Goal: Information Seeking & Learning: Learn about a topic

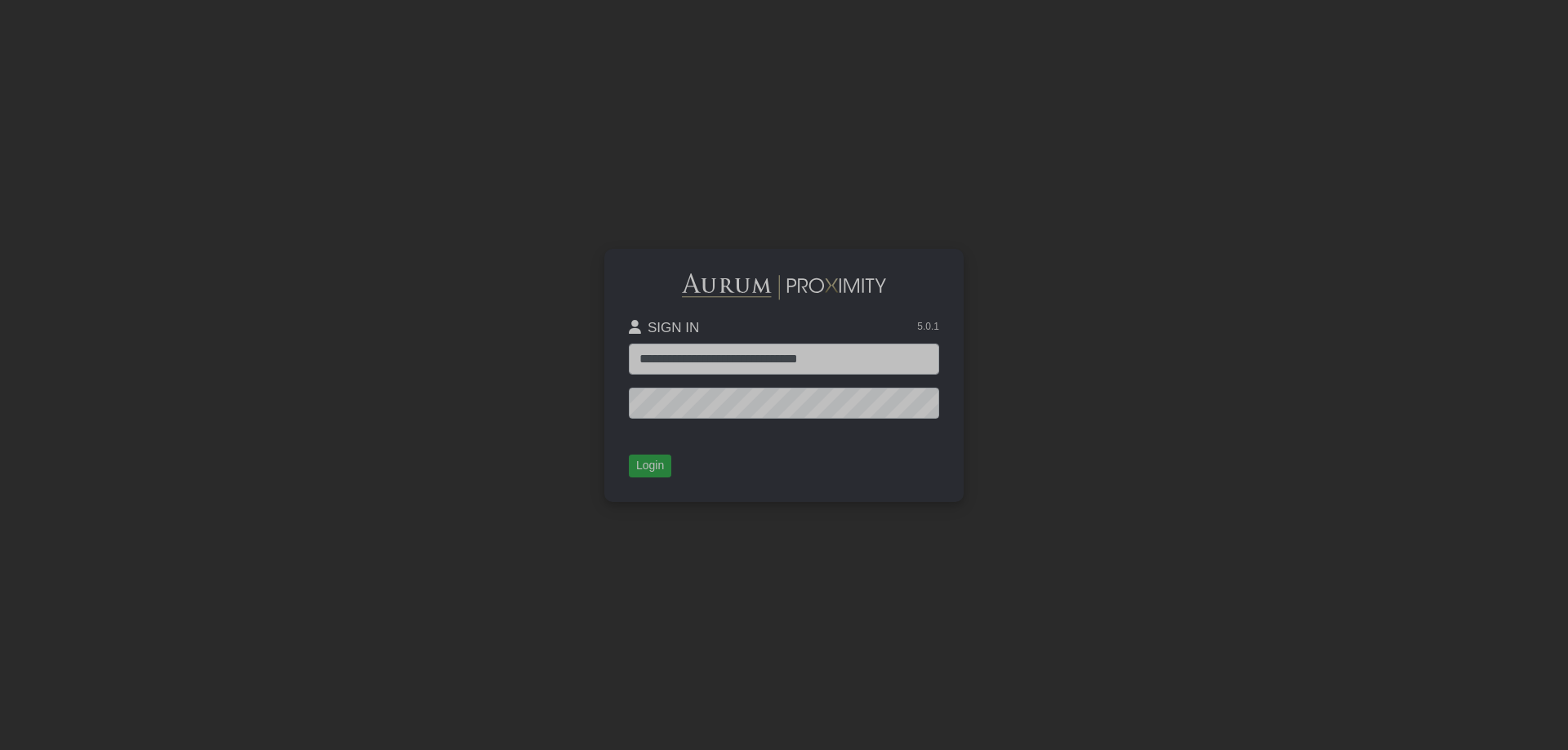
type input "**********"
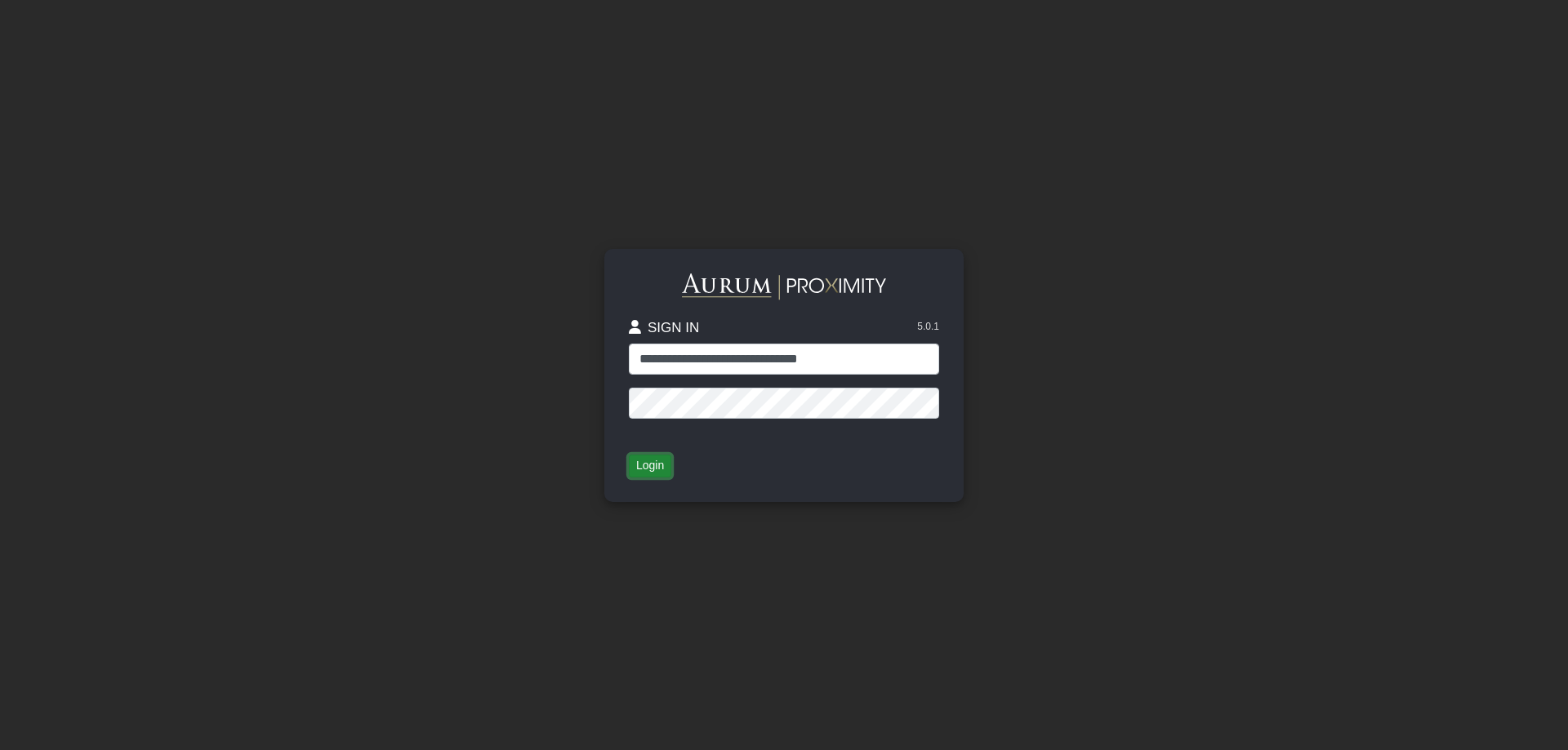
click at [655, 467] on button "Login" at bounding box center [650, 465] width 42 height 22
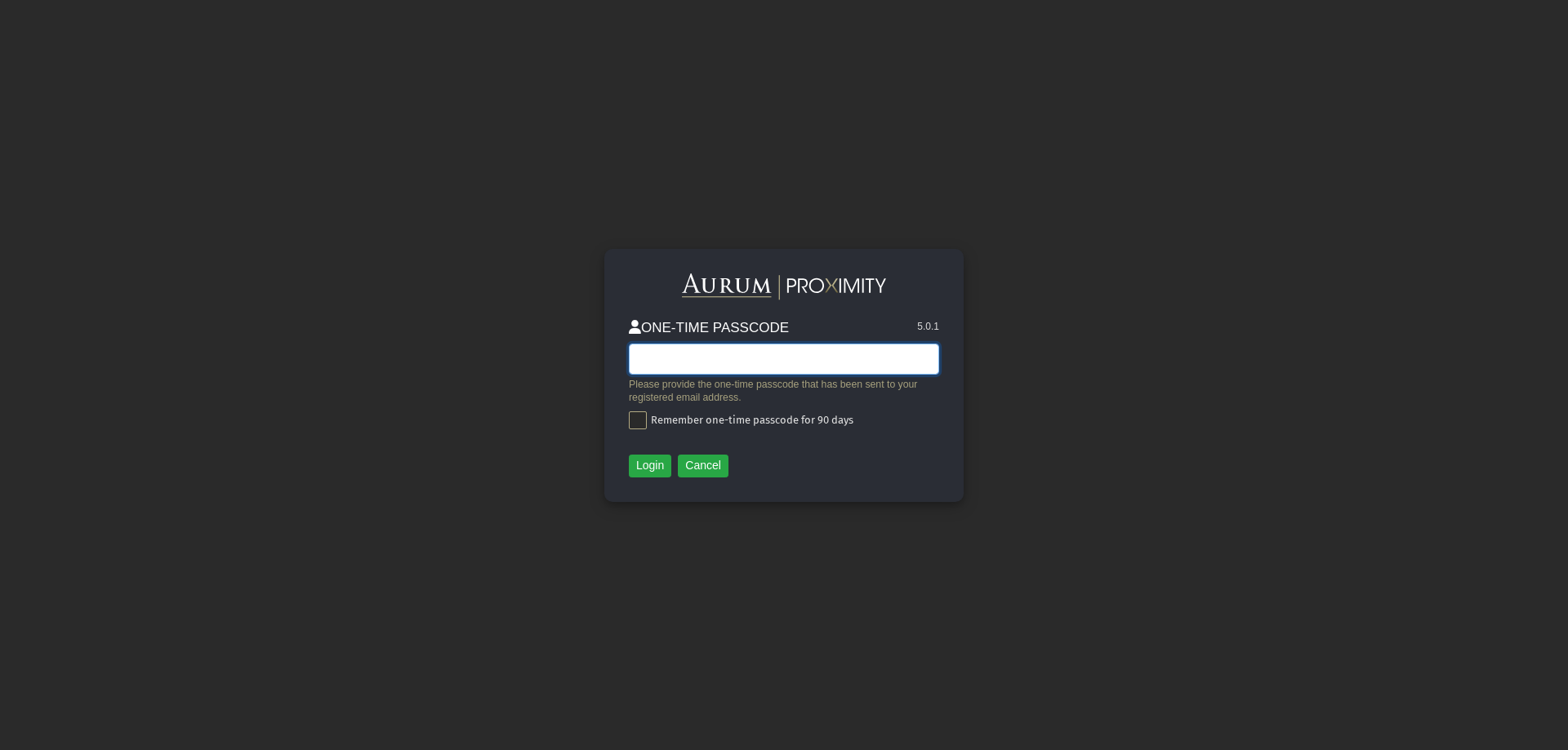
click at [721, 367] on input "text" at bounding box center [784, 358] width 310 height 31
type input "******"
click at [641, 418] on span at bounding box center [637, 420] width 18 height 18
click at [647, 463] on button "Login" at bounding box center [650, 465] width 42 height 22
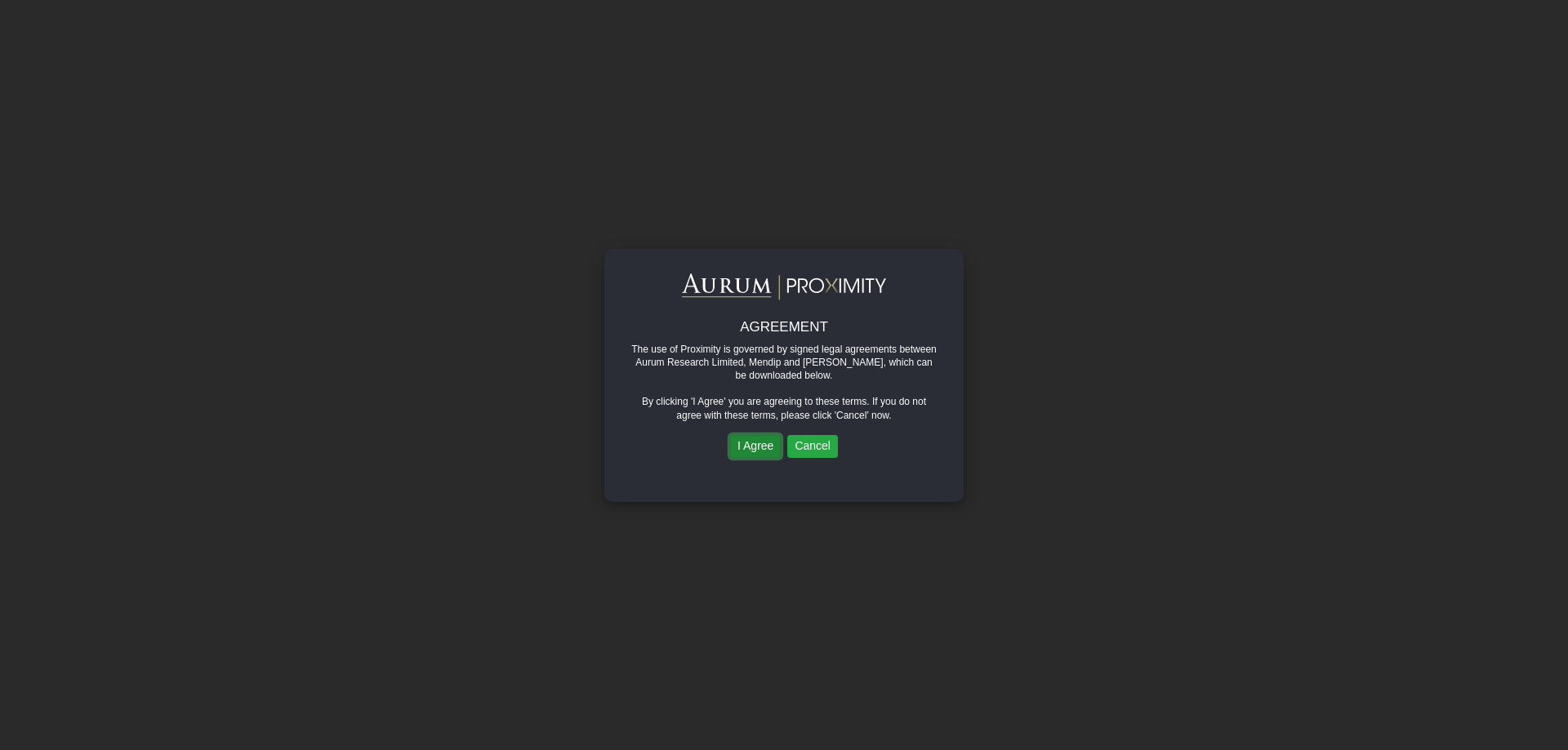
click at [740, 441] on button "I Agree" at bounding box center [755, 446] width 50 height 22
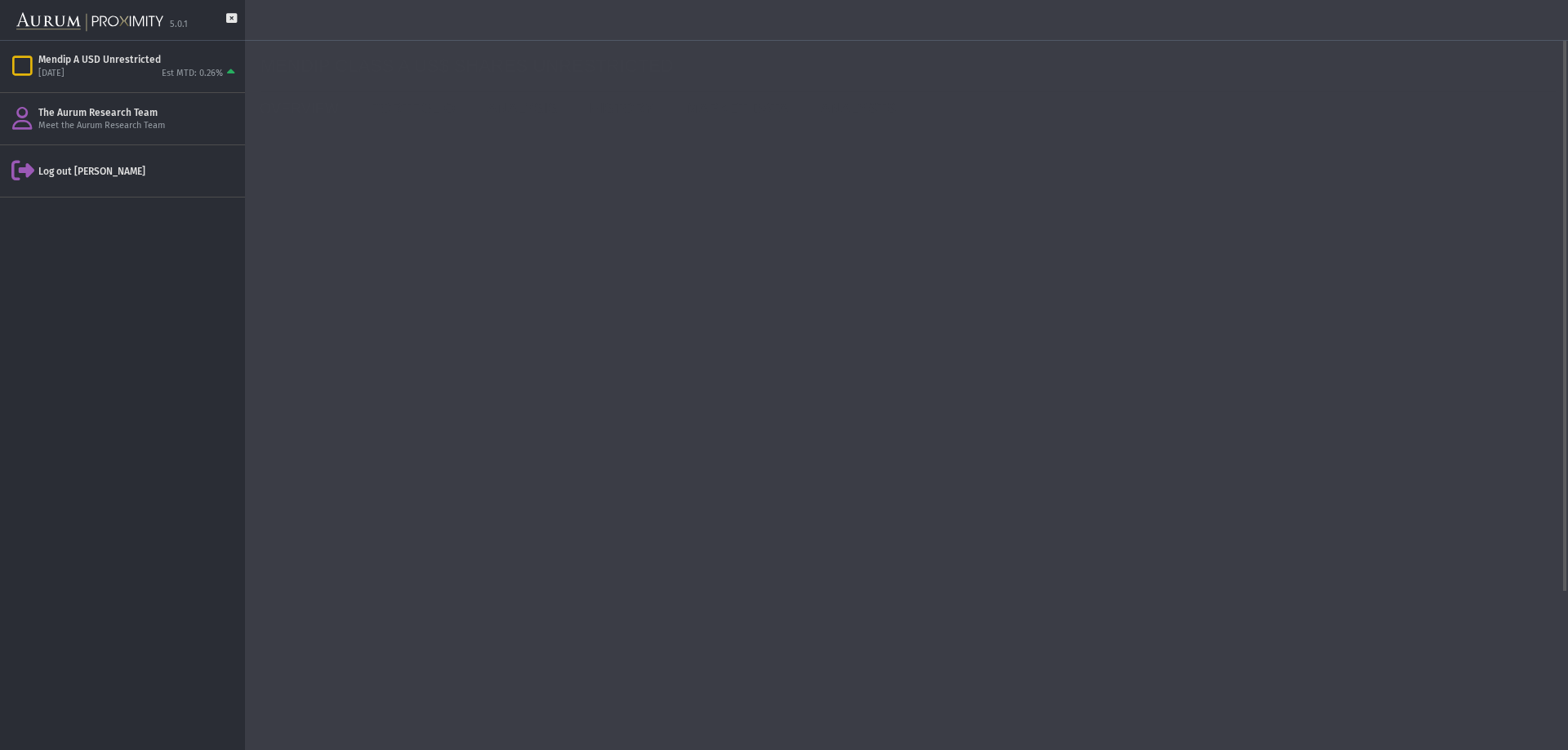
click at [1027, 212] on icon at bounding box center [1031, 215] width 9 height 9
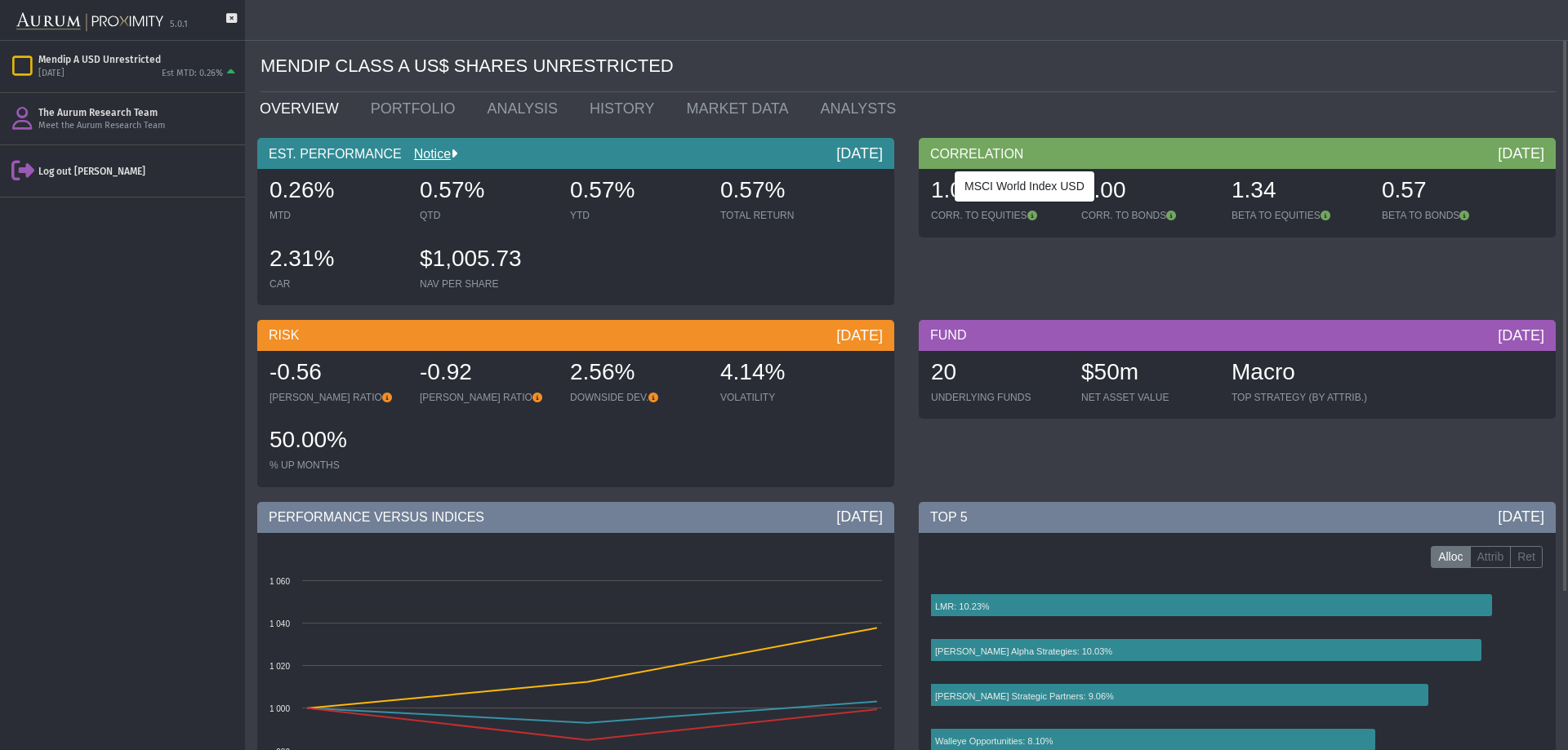
click at [1168, 212] on icon at bounding box center [1170, 215] width 9 height 9
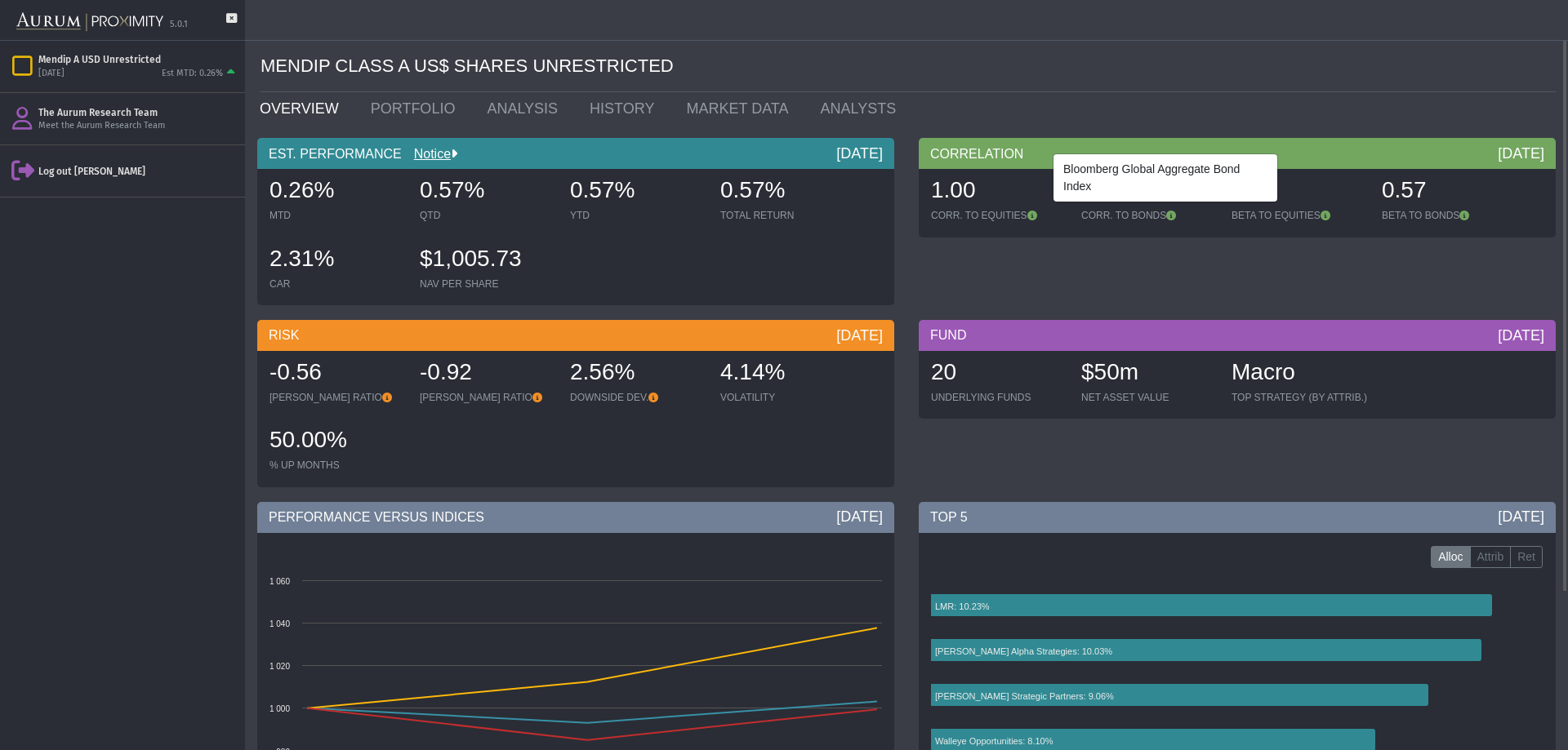
click at [1015, 271] on div "CORRELATION [DATE] 1.00 CORR. TO EQUITIES 1.00 CORR. TO BONDS Bloomberg Global …" at bounding box center [1237, 226] width 662 height 175
click at [413, 155] on link "Notice" at bounding box center [426, 153] width 49 height 14
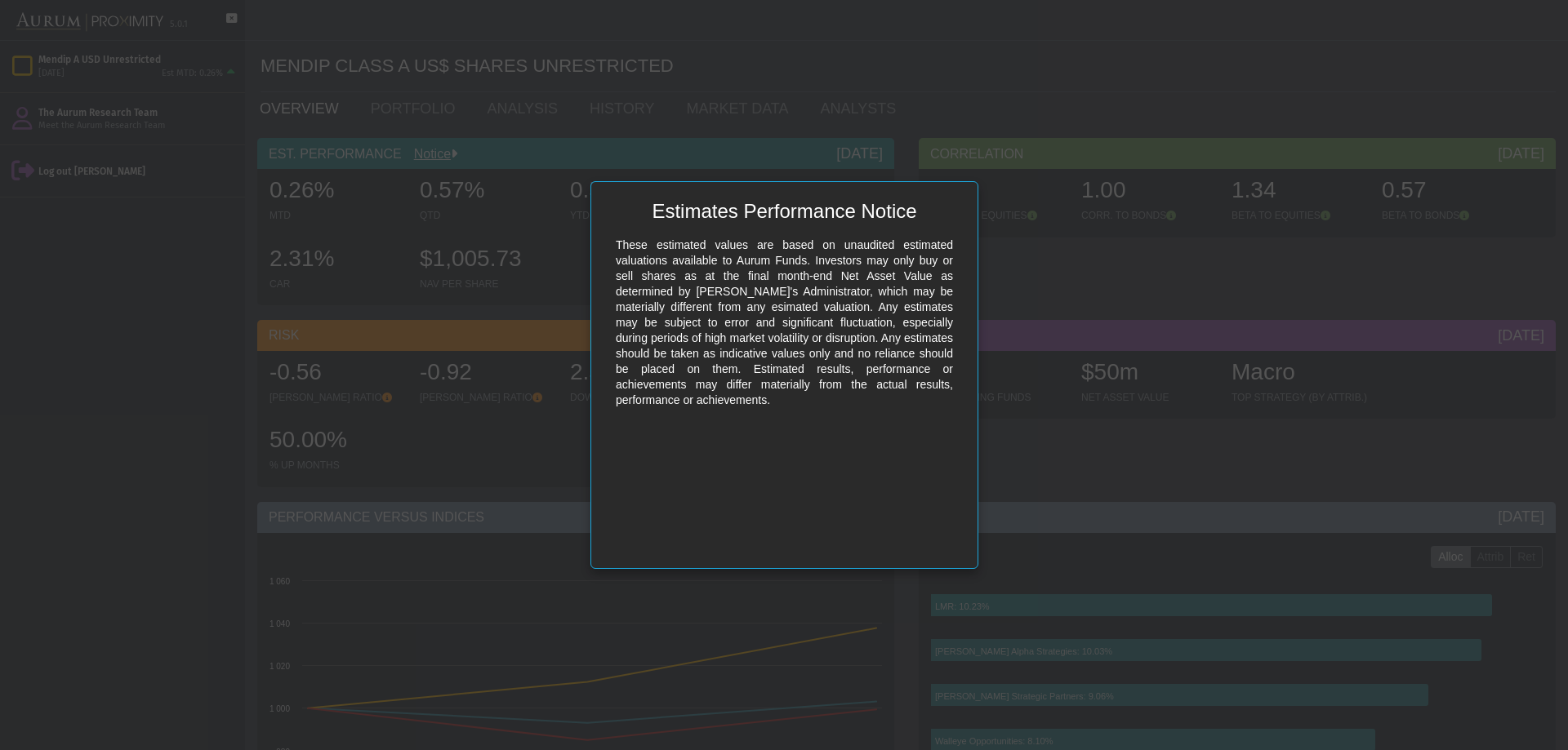
click at [756, 382] on div "These estimated values are based on unaudited estimated valuations available to…" at bounding box center [784, 323] width 354 height 187
click at [578, 253] on body "5.0.1 Pull down to refresh... Release to refresh... Refreshing... Mendip A USD …" at bounding box center [784, 375] width 1568 height 750
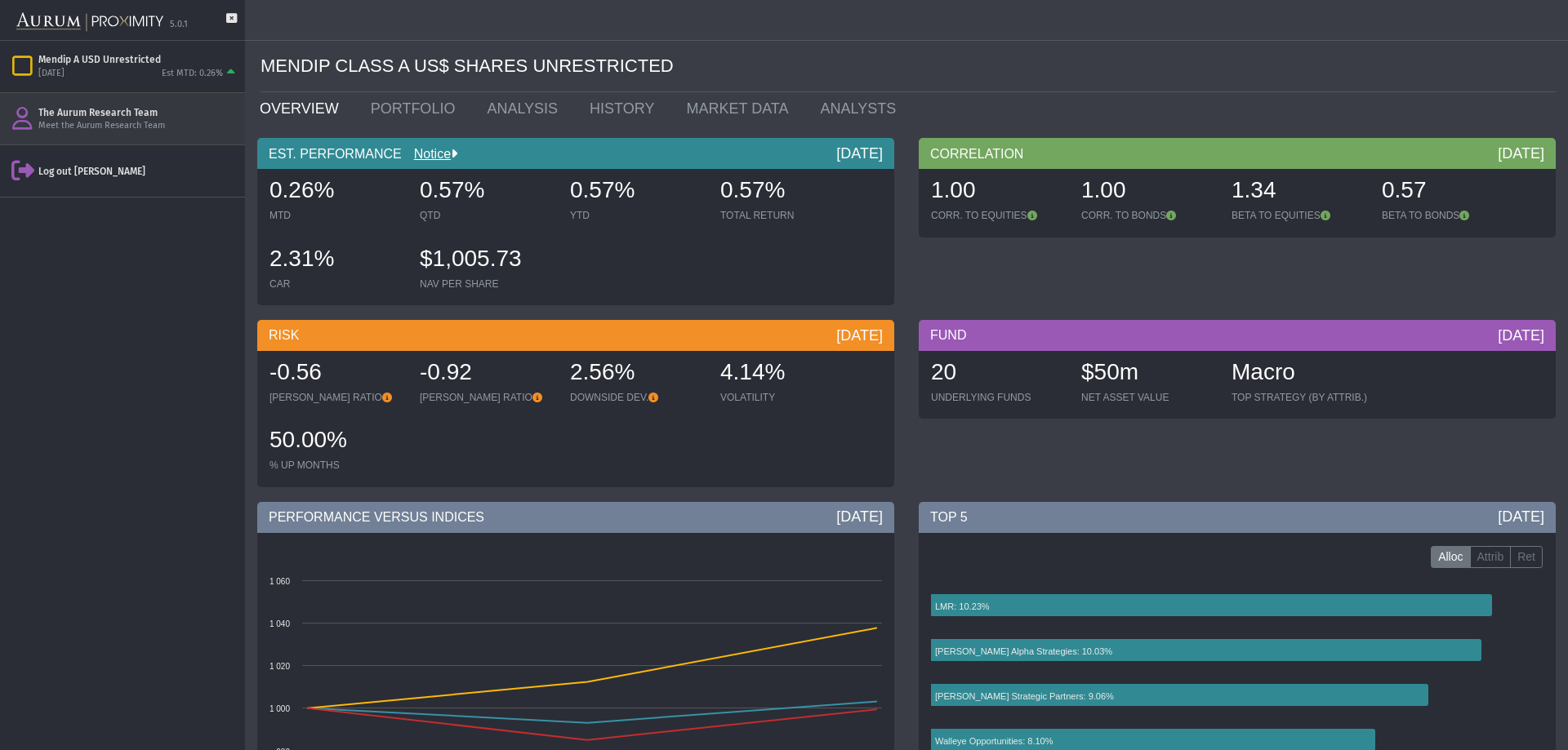
click at [166, 116] on div "The Aurum Research Team" at bounding box center [138, 113] width 200 height 13
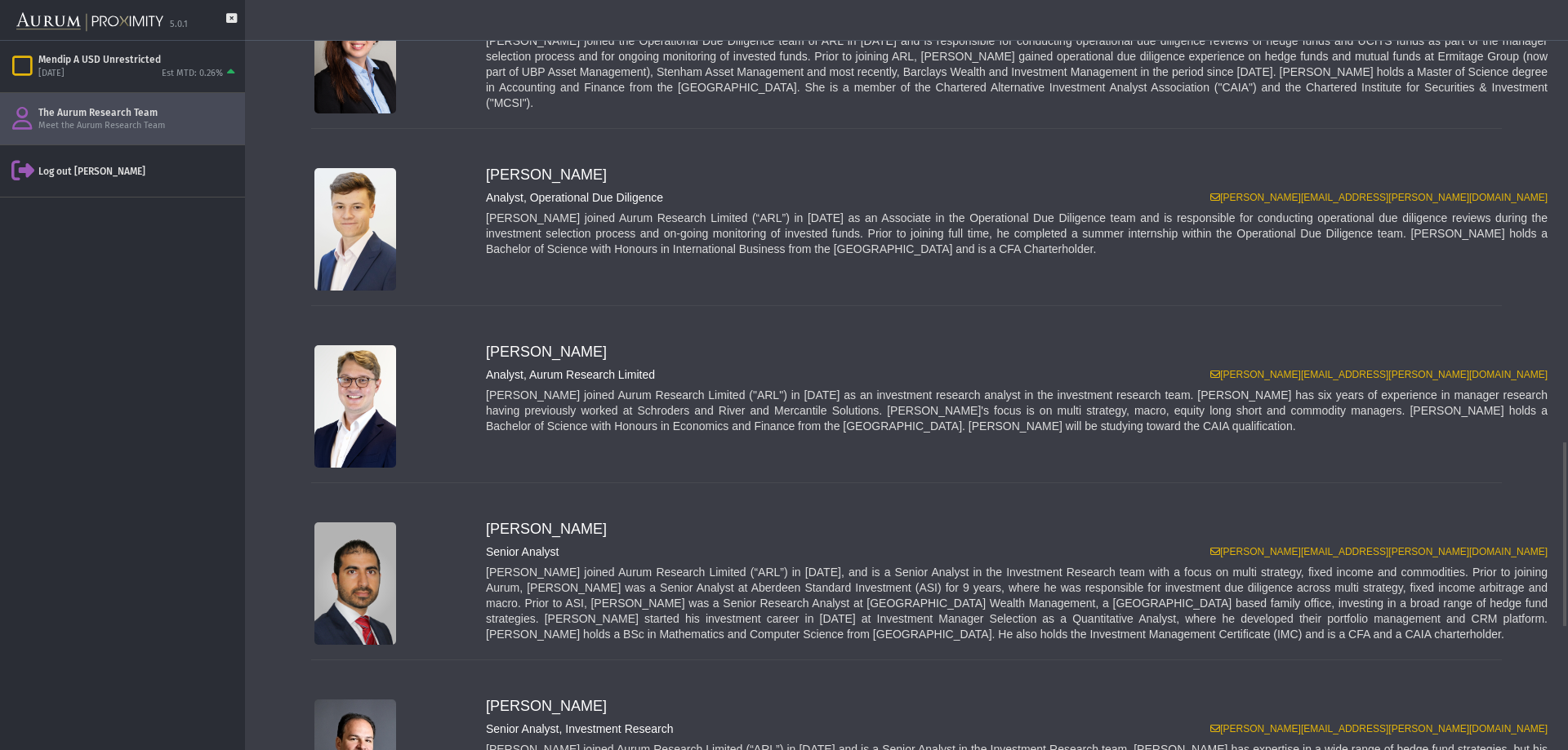
scroll to position [1683, 0]
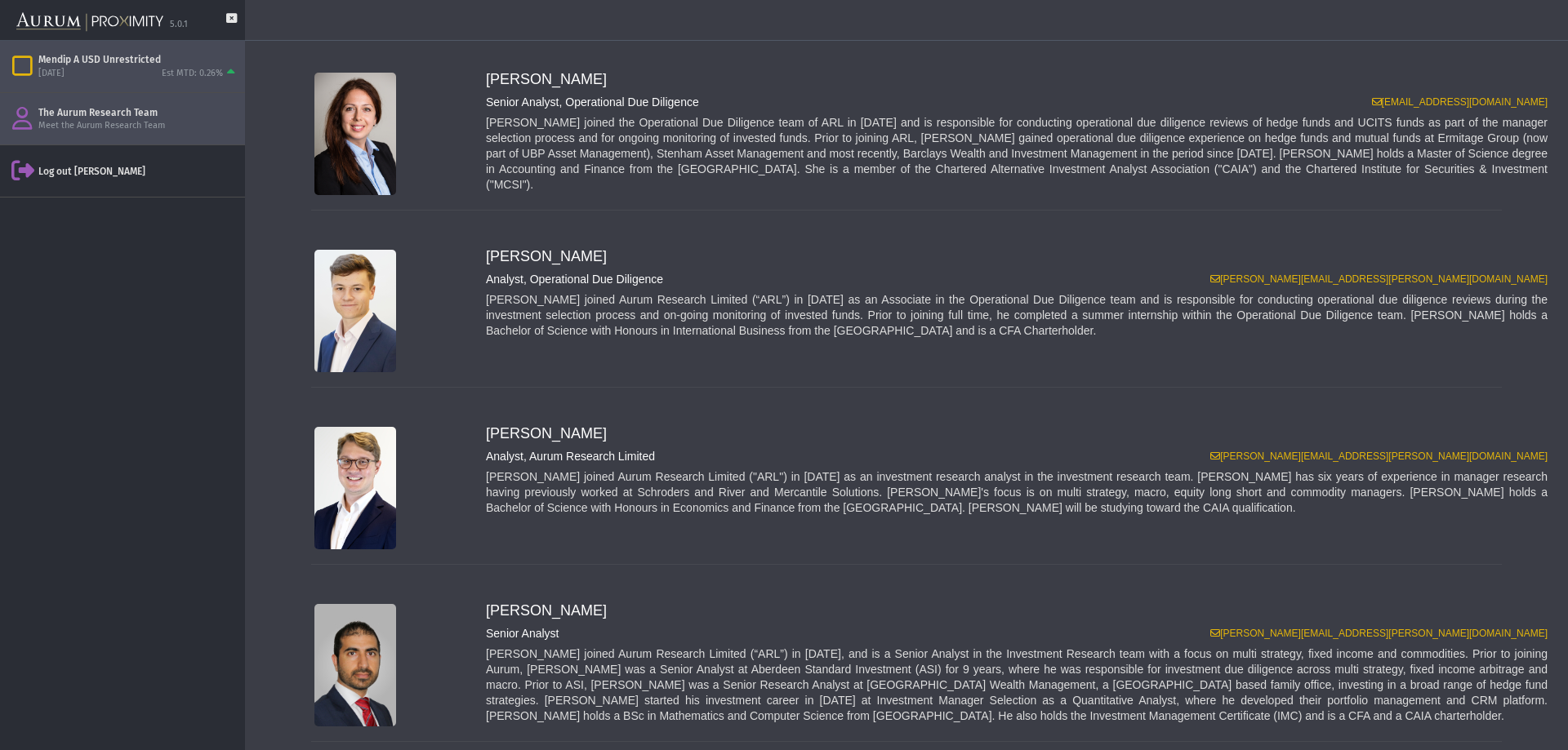
click at [112, 69] on div "[DATE] Est MTD: 0.26%" at bounding box center [138, 74] width 200 height 15
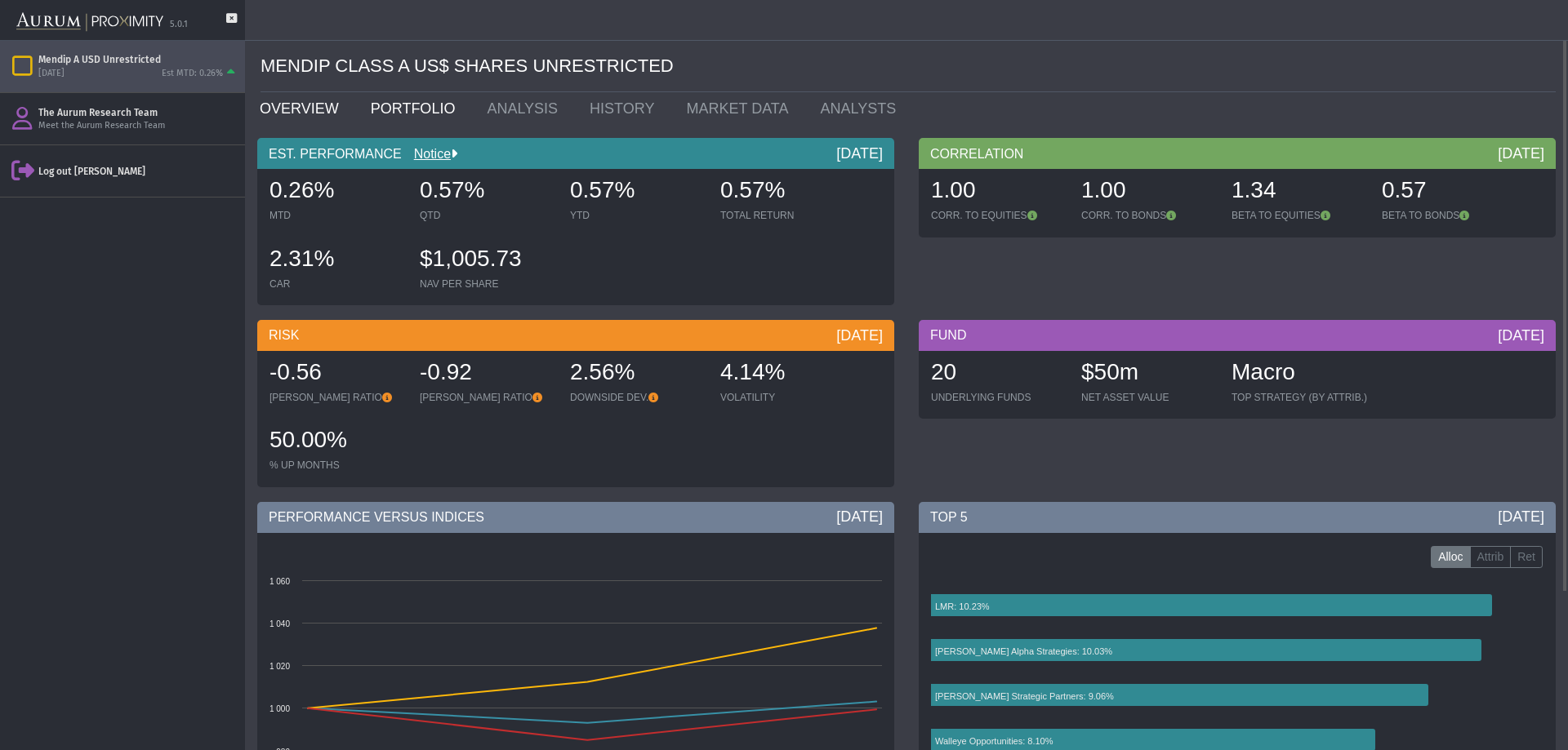
click at [409, 113] on link "PORTFOLIO" at bounding box center [416, 108] width 117 height 33
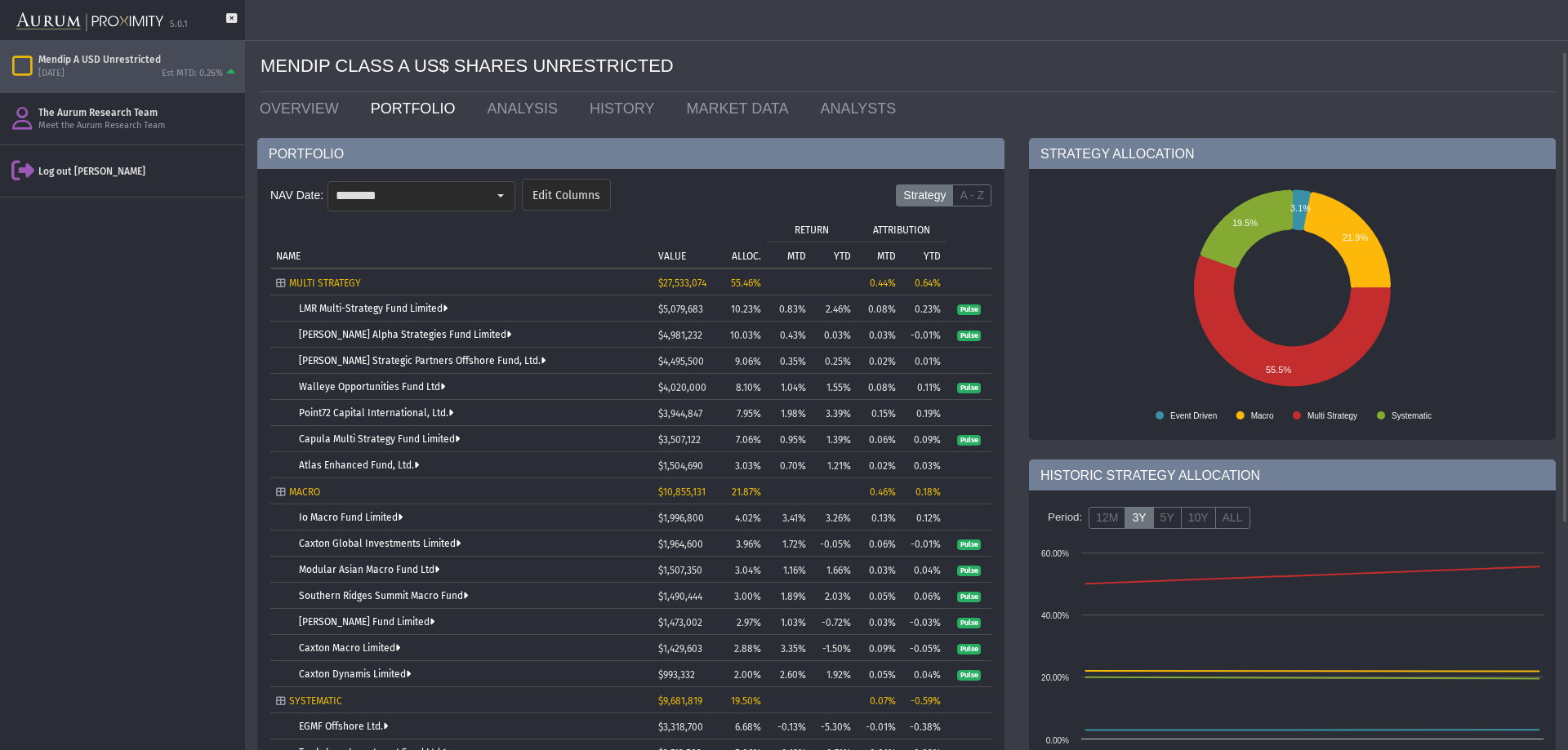
scroll to position [81, 0]
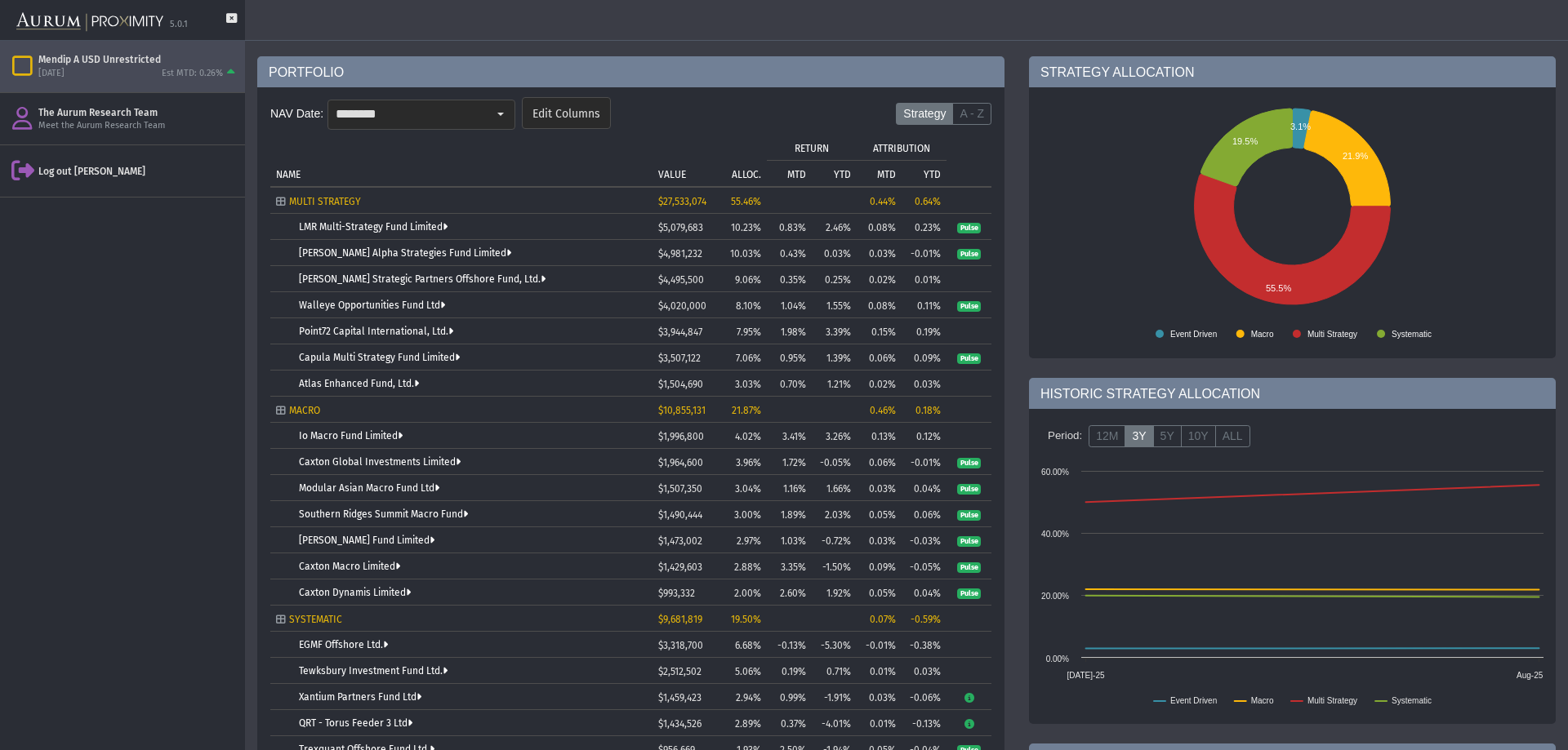
click at [972, 307] on span "Pulse" at bounding box center [968, 307] width 23 height 11
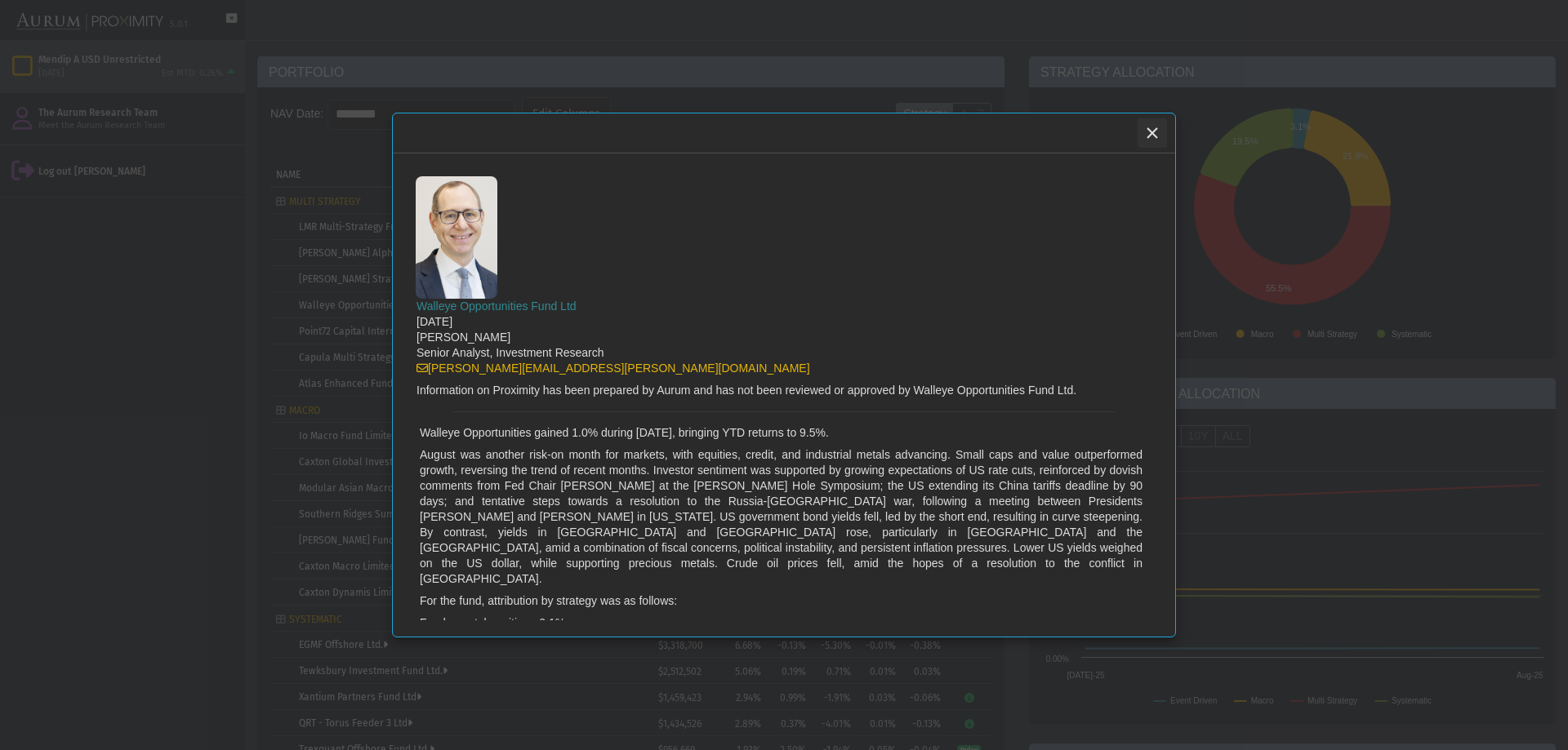
click at [1154, 137] on icon "Close" at bounding box center [1152, 133] width 15 height 15
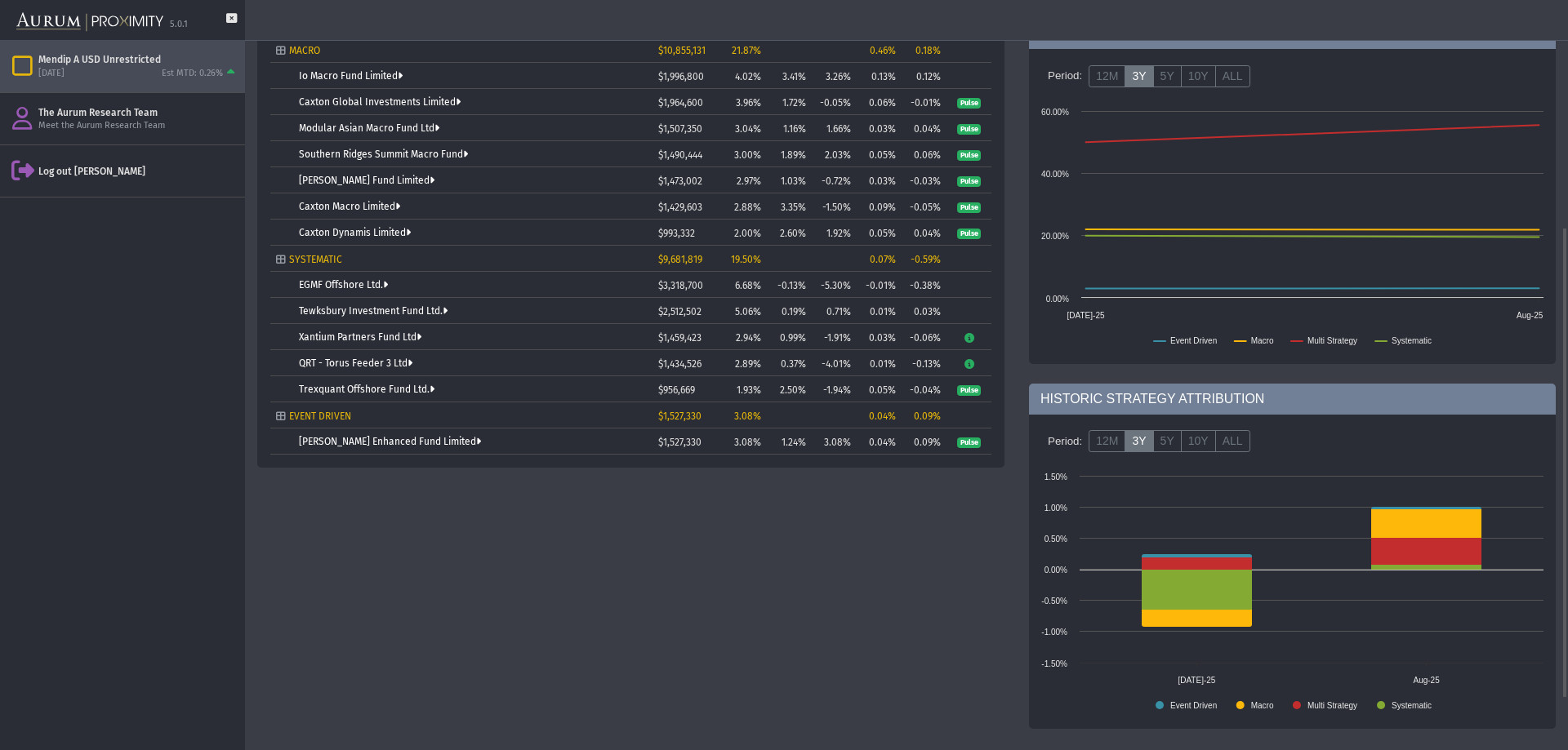
scroll to position [0, 0]
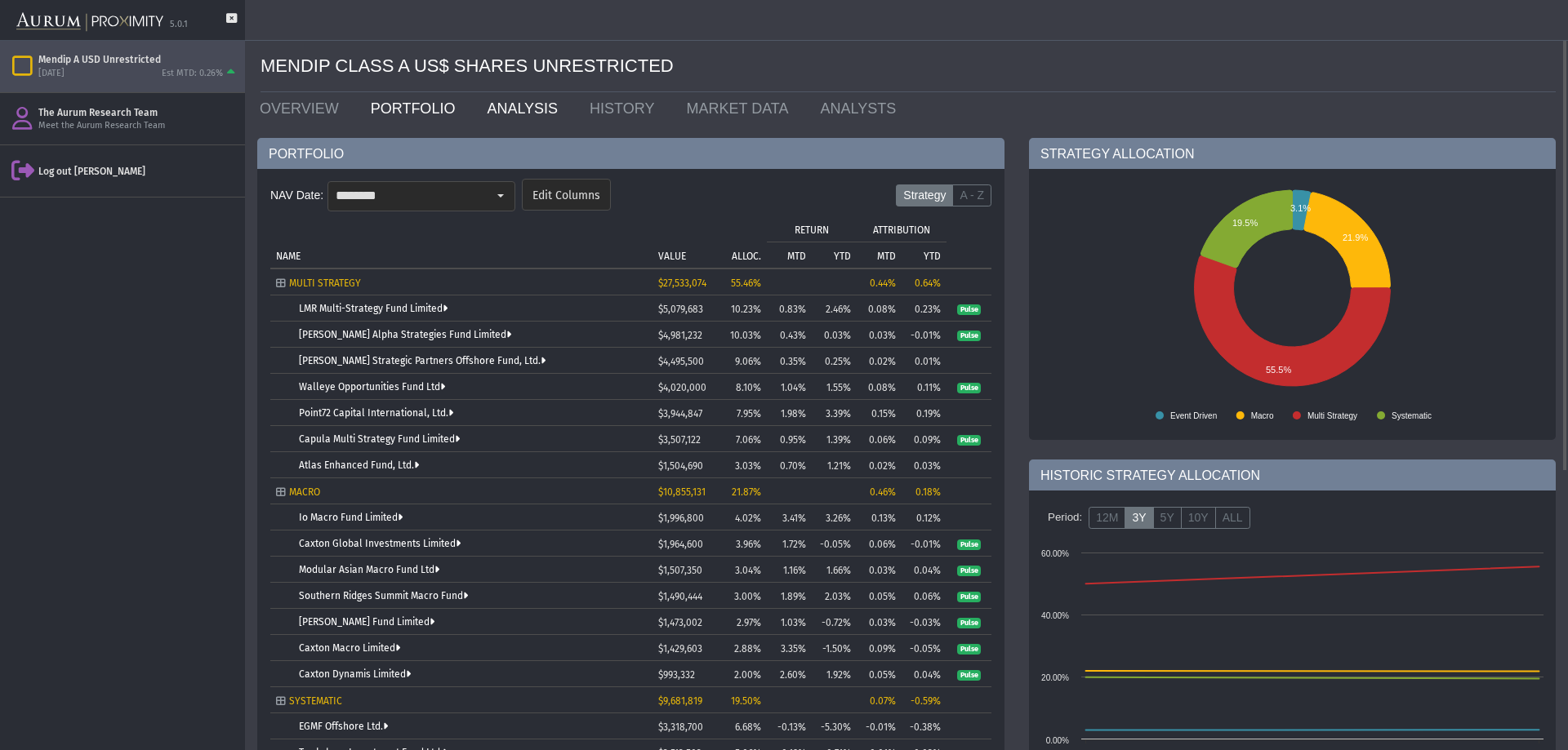
click at [510, 105] on link "ANALYSIS" at bounding box center [525, 108] width 103 height 33
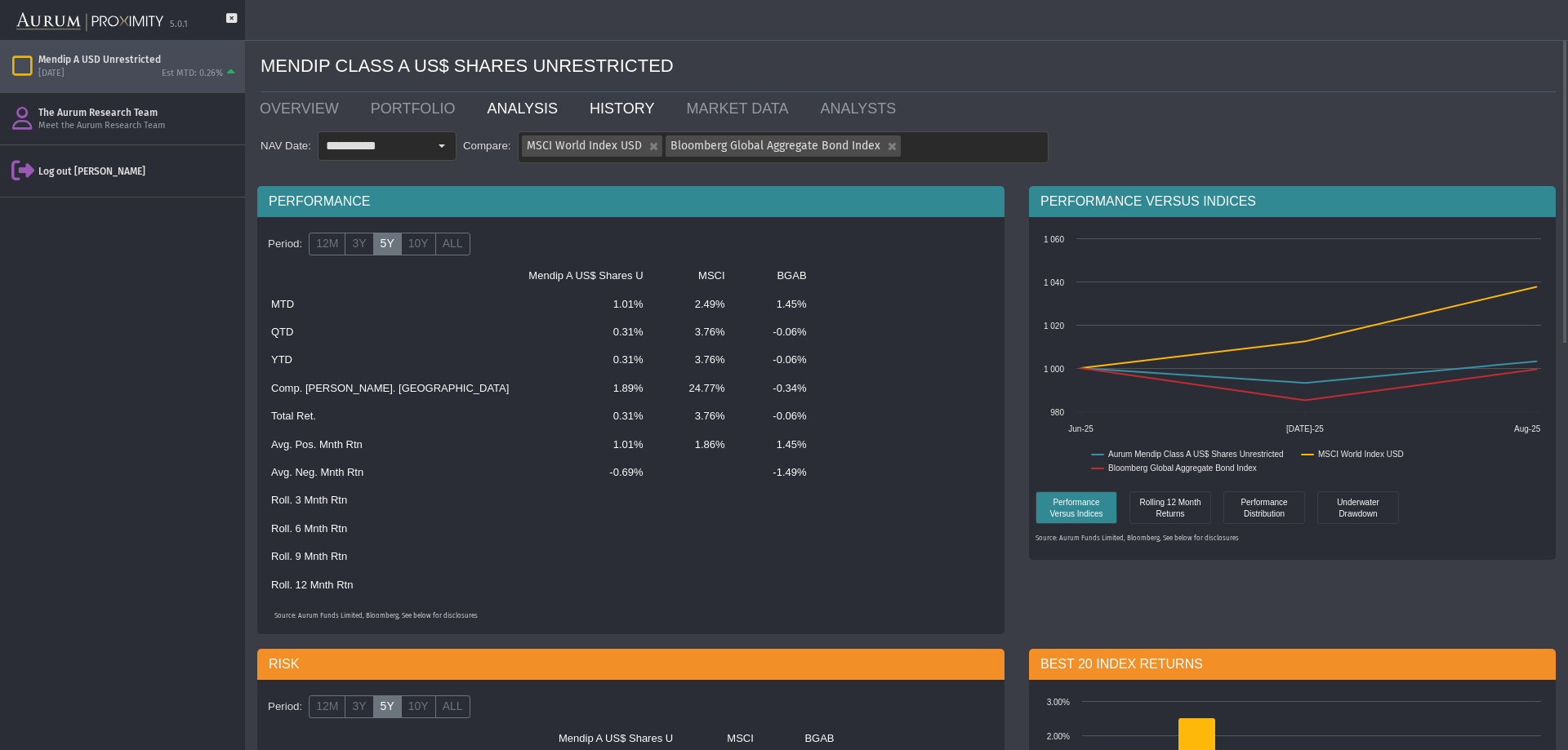
click at [596, 108] on link "HISTORY" at bounding box center [624, 108] width 96 height 33
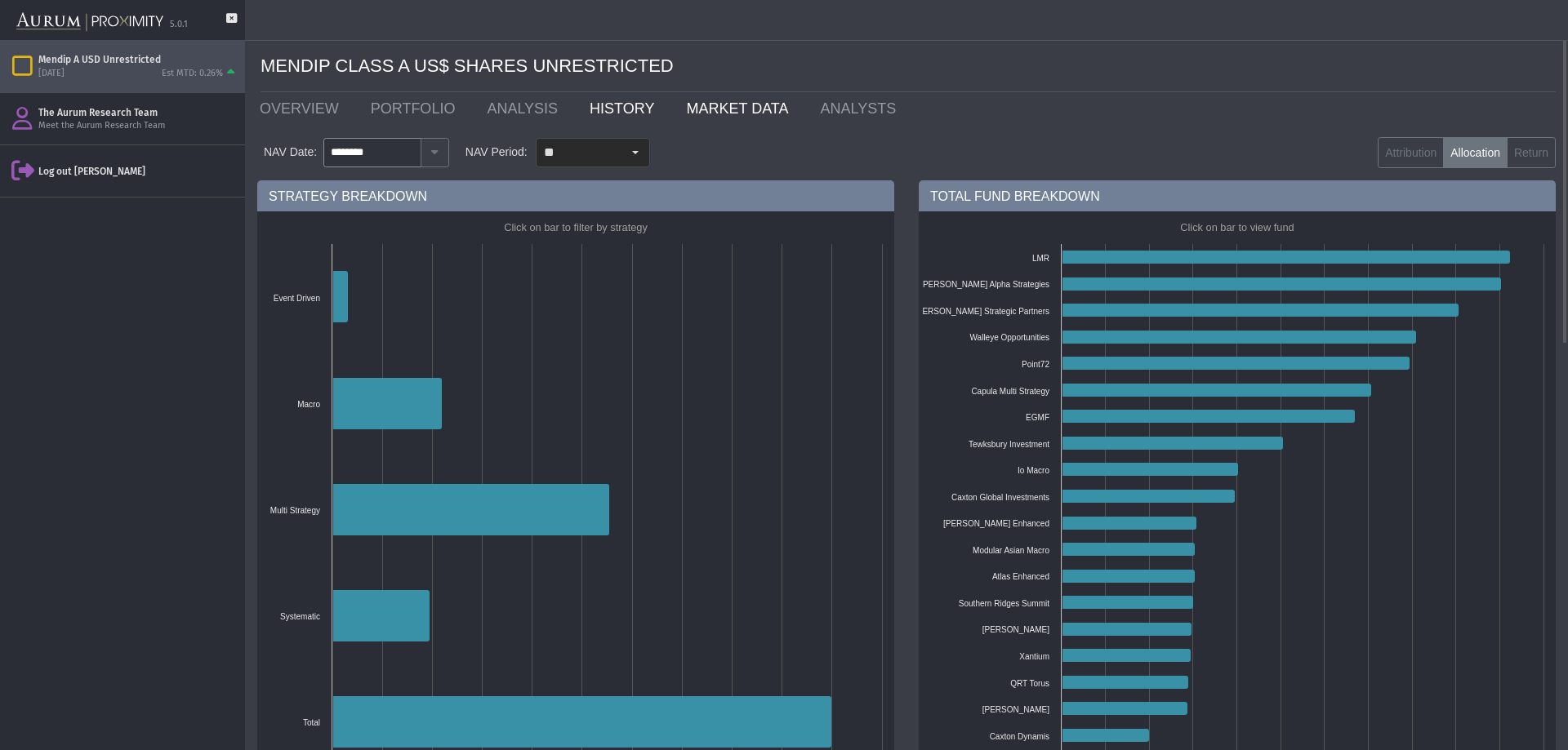
click at [693, 106] on link "MARKET DATA" at bounding box center [740, 108] width 133 height 33
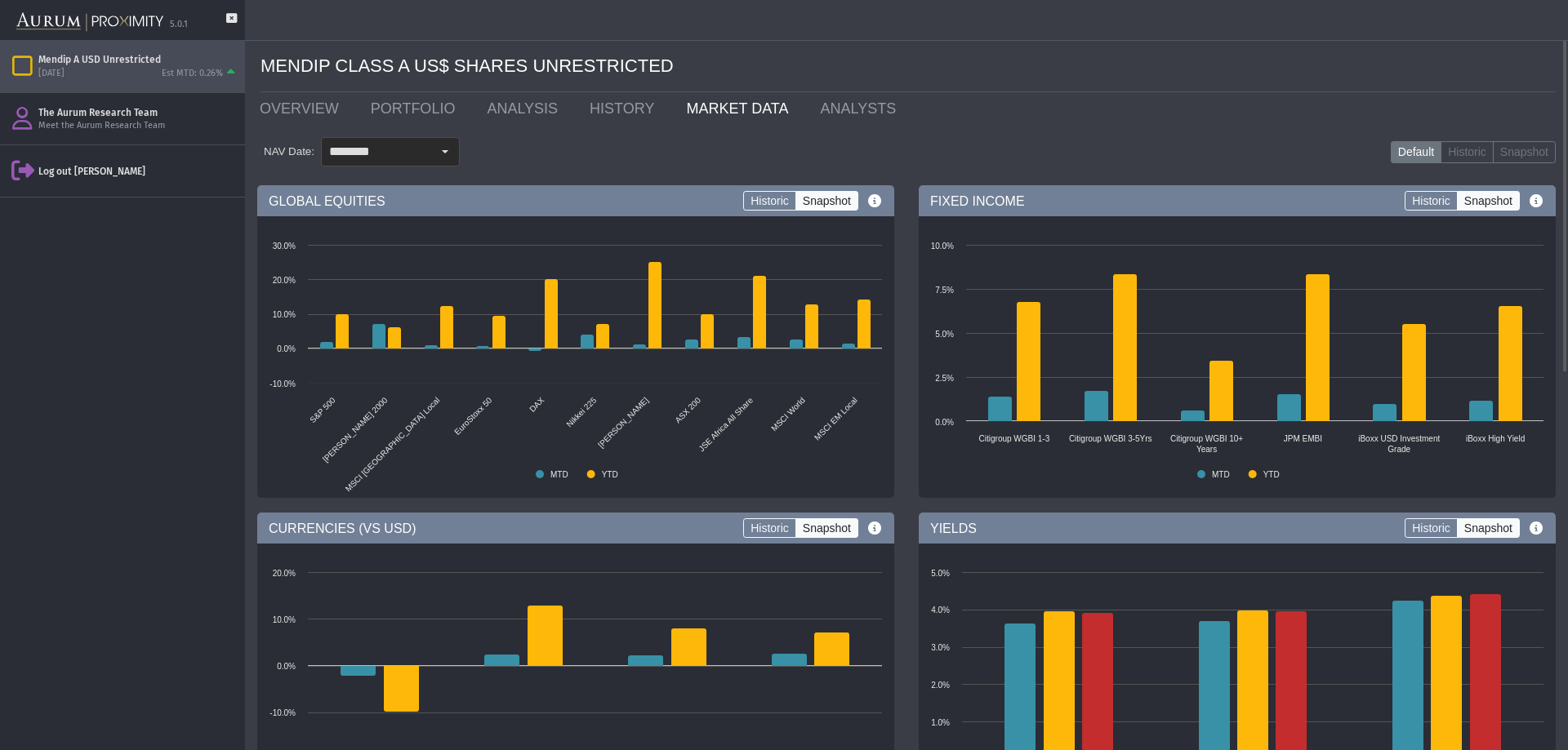
click at [831, 201] on label "Snapshot" at bounding box center [826, 201] width 63 height 20
click at [774, 201] on label "Historic" at bounding box center [769, 201] width 53 height 20
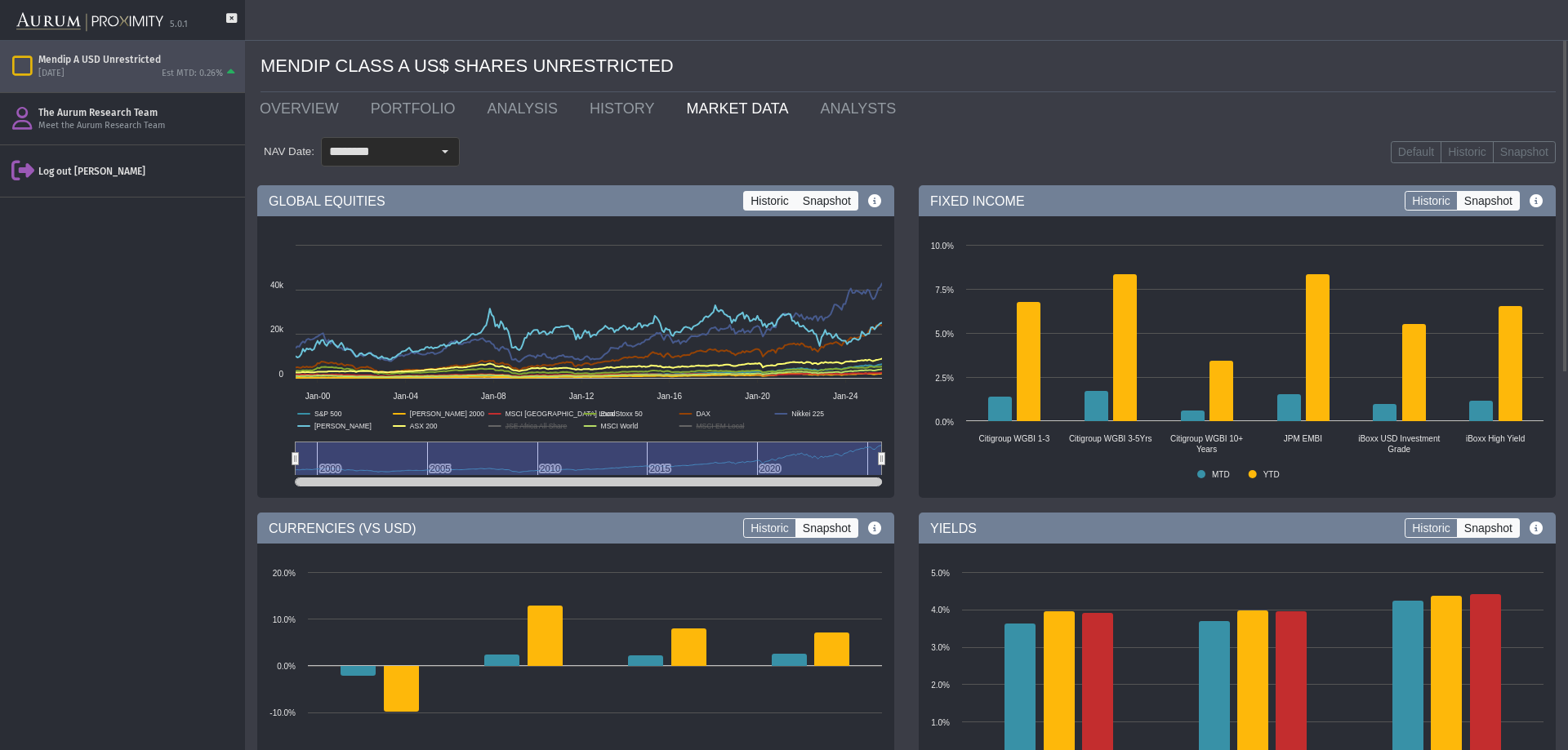
click at [834, 200] on label "Snapshot" at bounding box center [826, 201] width 63 height 20
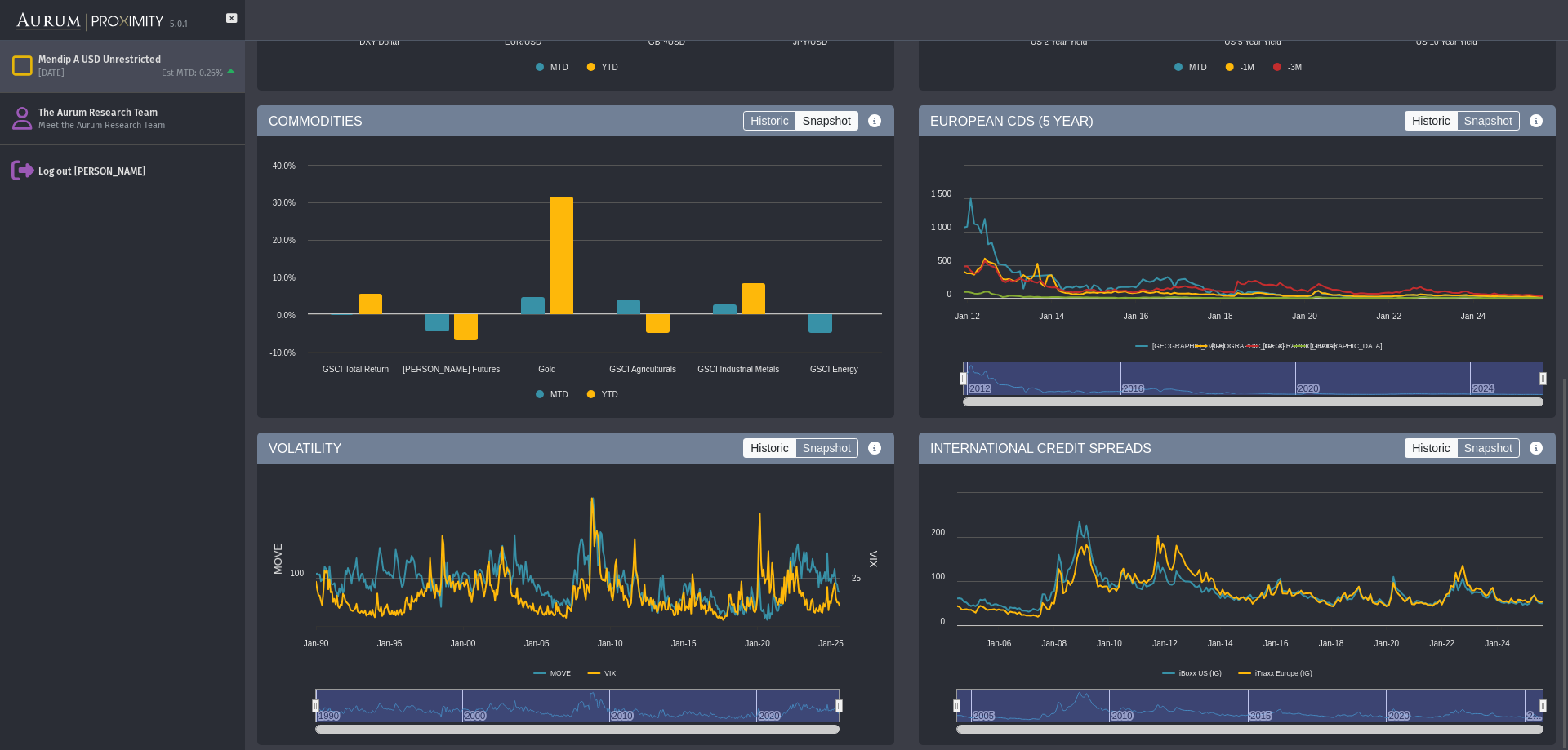
scroll to position [759, 0]
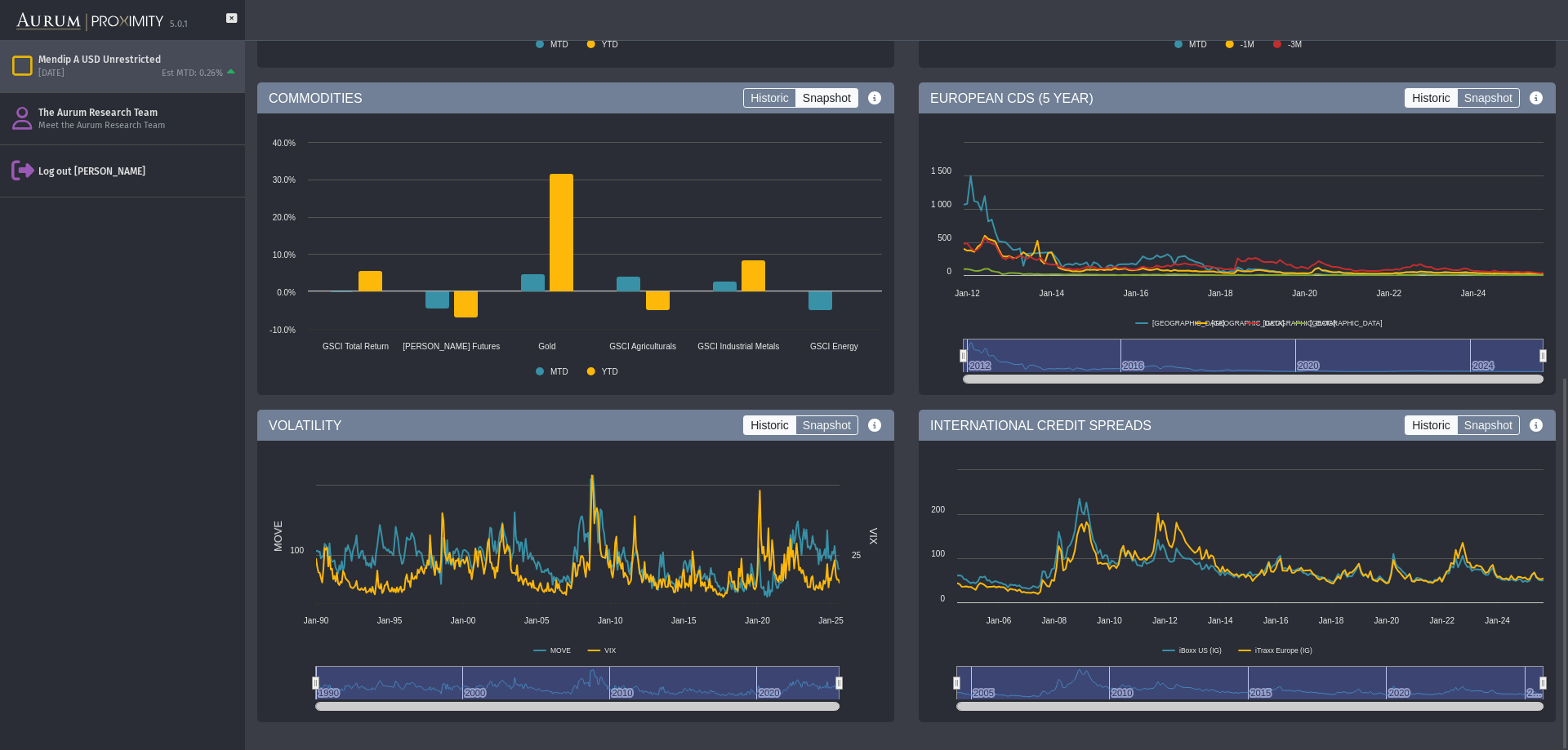
click at [912, 375] on div "EUROPEAN CDS (5 YEAR) Historic Snapshot Created with Highcharts 11.4.8 [GEOGRAP…" at bounding box center [1237, 243] width 662 height 321
click at [1014, 311] on rect at bounding box center [1237, 264] width 629 height 261
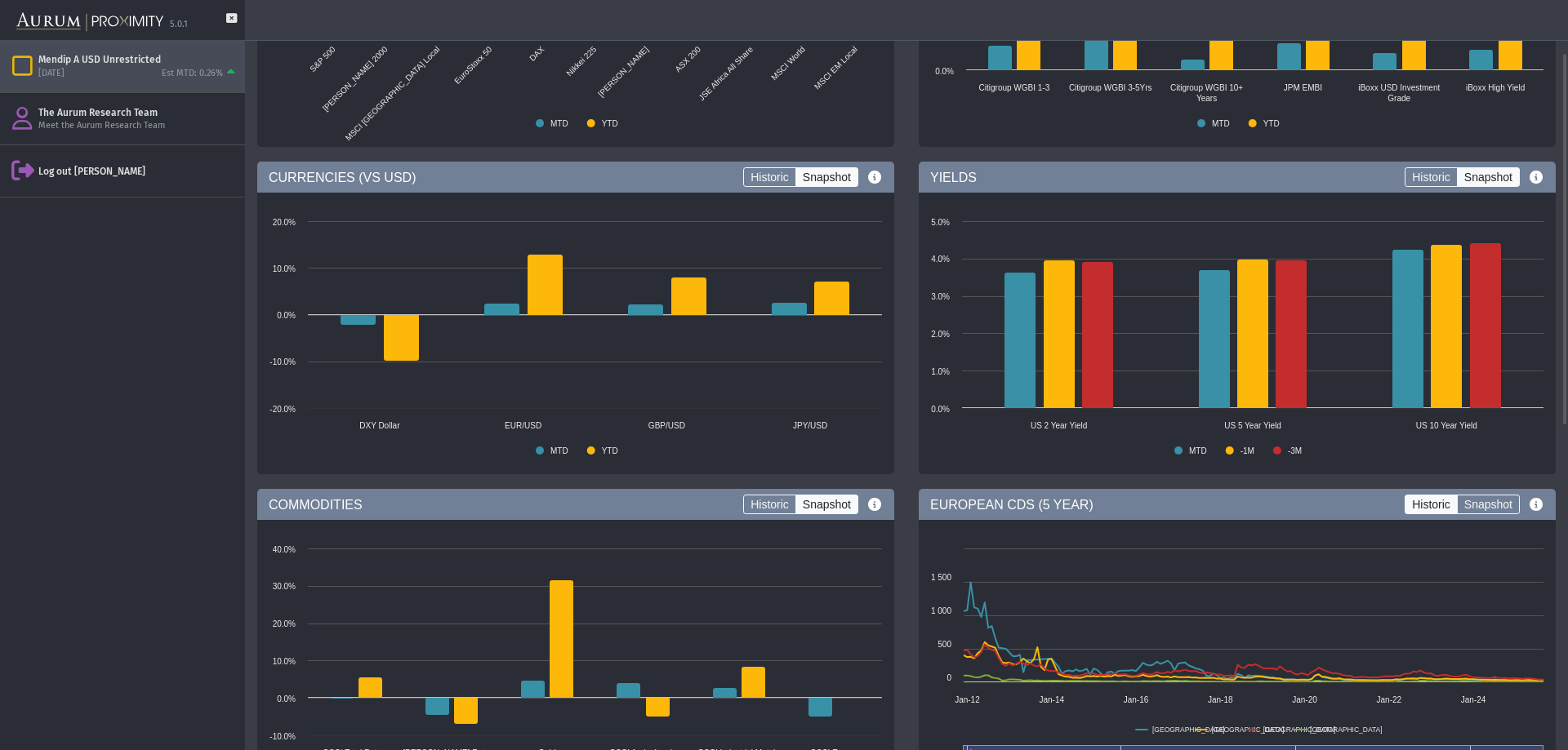
scroll to position [0, 0]
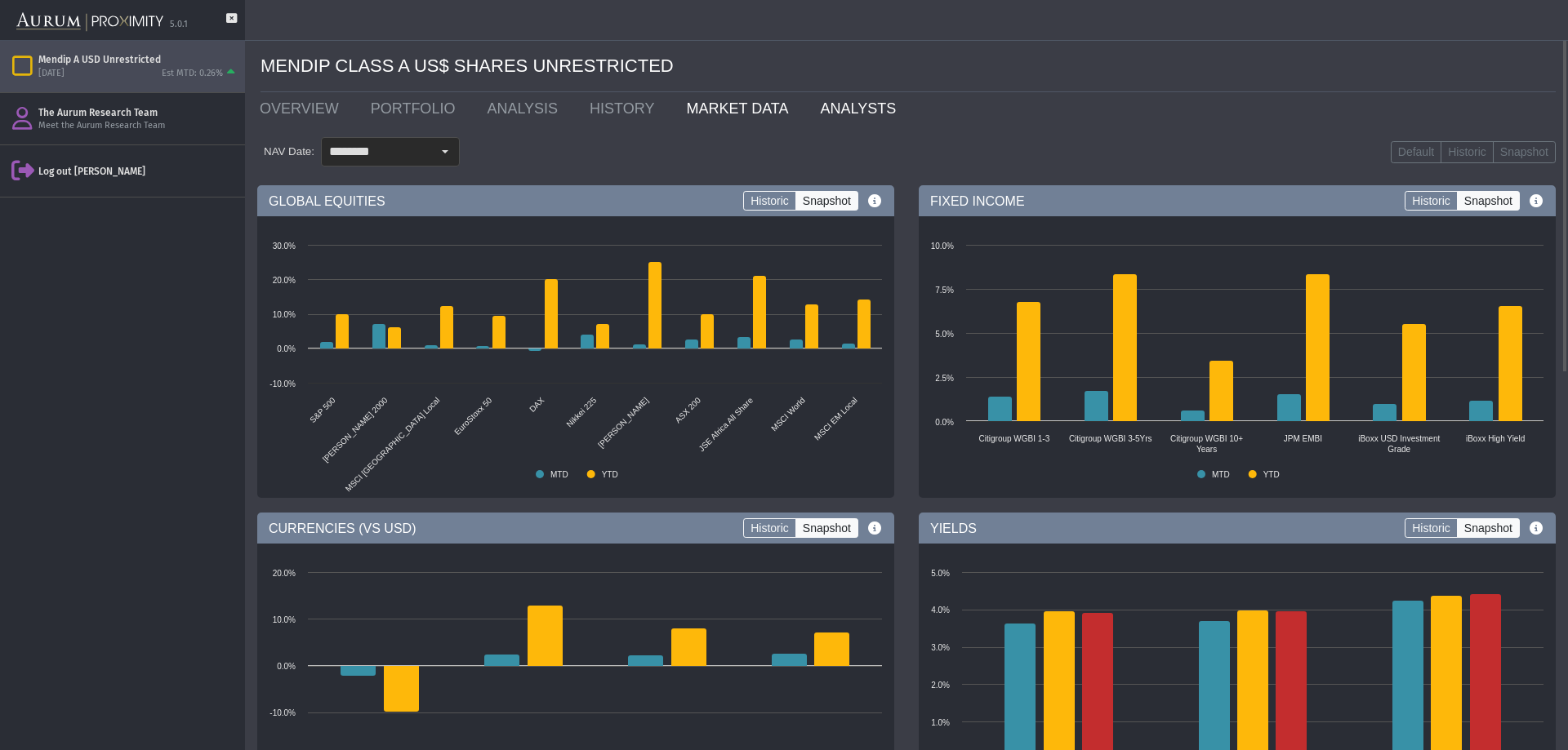
click at [823, 105] on link "ANALYSTS" at bounding box center [861, 108] width 107 height 33
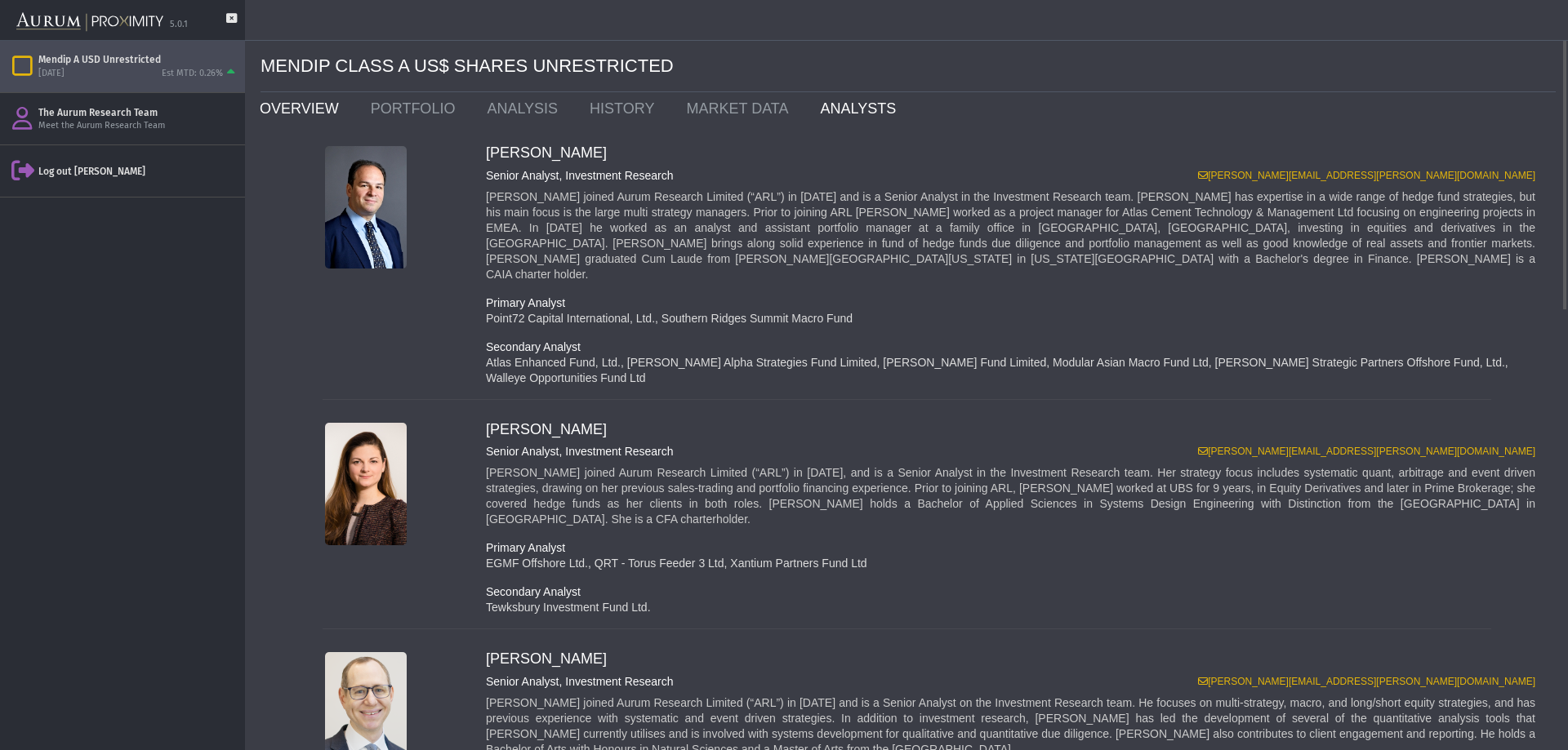
click at [302, 110] on link "OVERVIEW" at bounding box center [302, 108] width 111 height 33
